Goal: Information Seeking & Learning: Learn about a topic

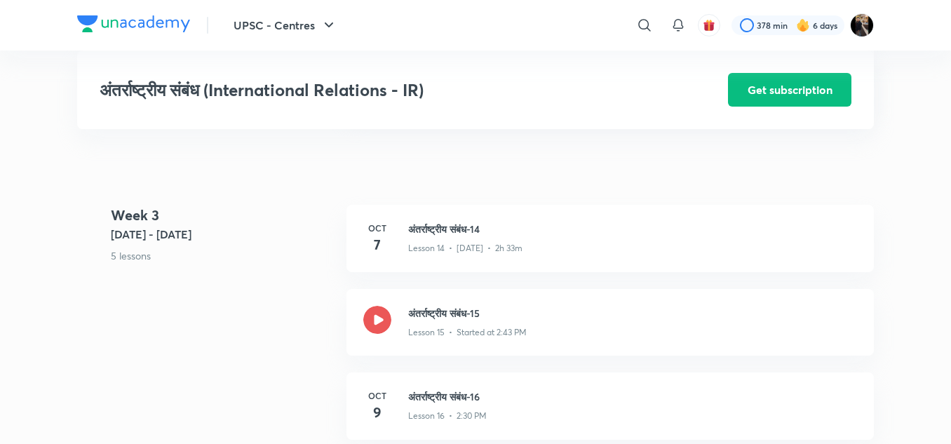
scroll to position [1684, 0]
click at [415, 319] on h3 "अंतर्राष्ट्रीय संबंध-15" at bounding box center [632, 312] width 449 height 15
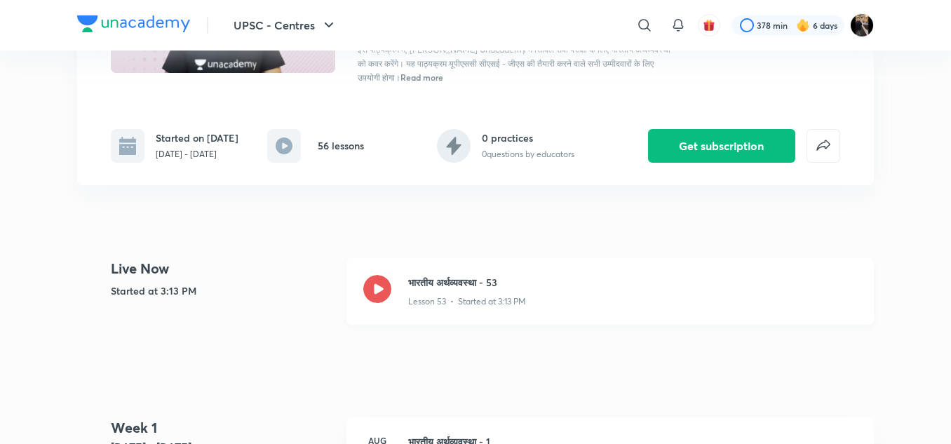
click at [438, 278] on h3 "भारतीय अर्थव्यवस्था - 53" at bounding box center [632, 282] width 449 height 15
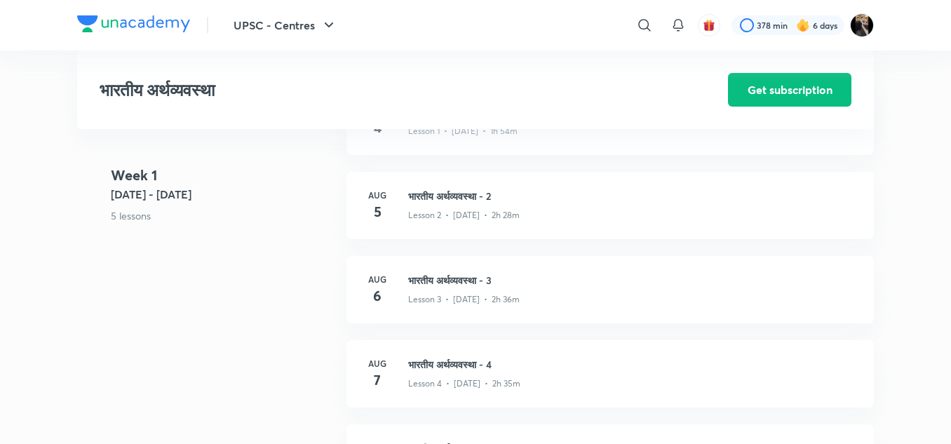
scroll to position [545, 0]
